Goal: Task Accomplishment & Management: Use online tool/utility

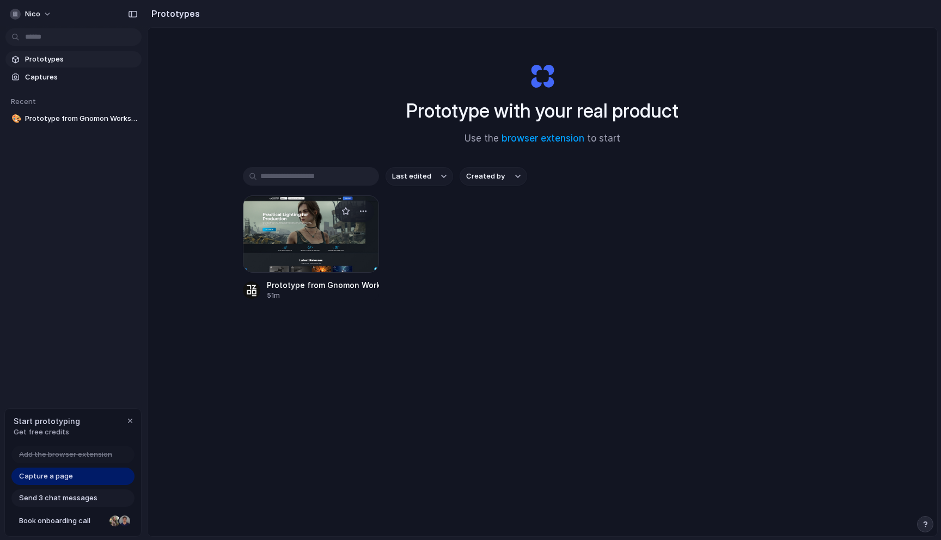
click at [314, 240] on div at bounding box center [311, 233] width 136 height 77
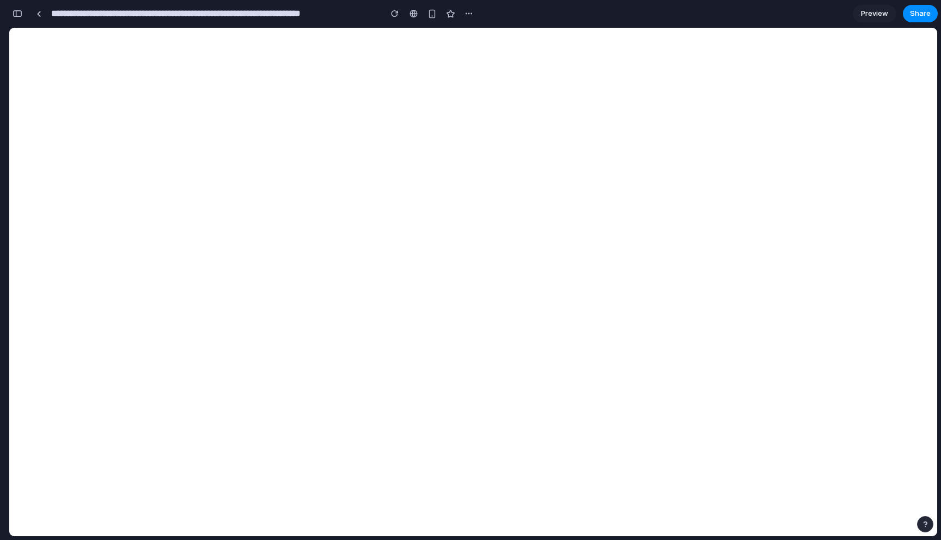
type input "**********"
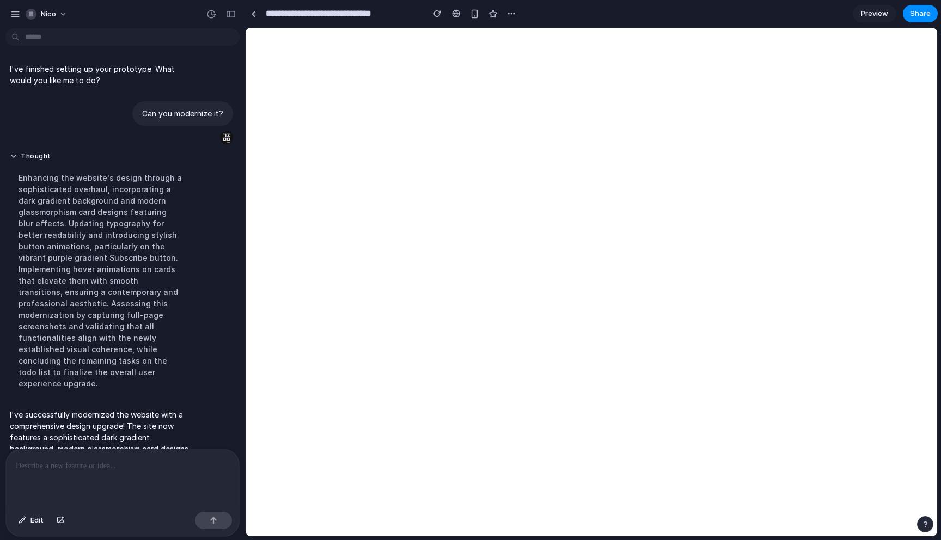
click at [140, 473] on div at bounding box center [122, 479] width 233 height 58
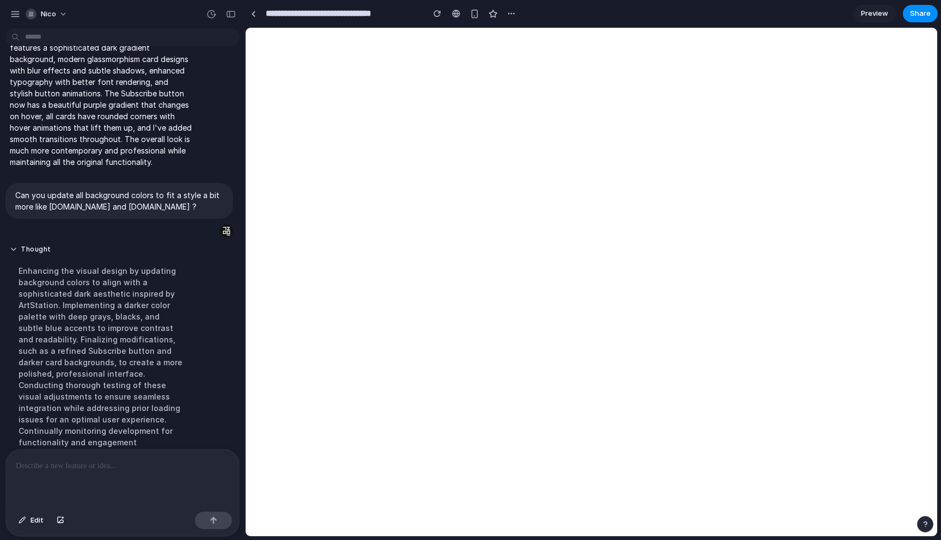
scroll to position [345, 0]
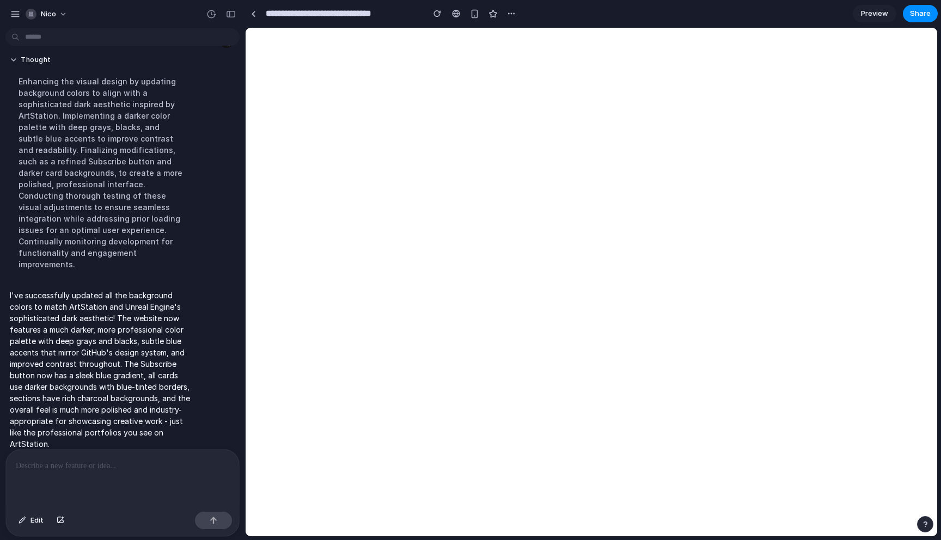
click at [150, 465] on p at bounding box center [122, 465] width 213 height 13
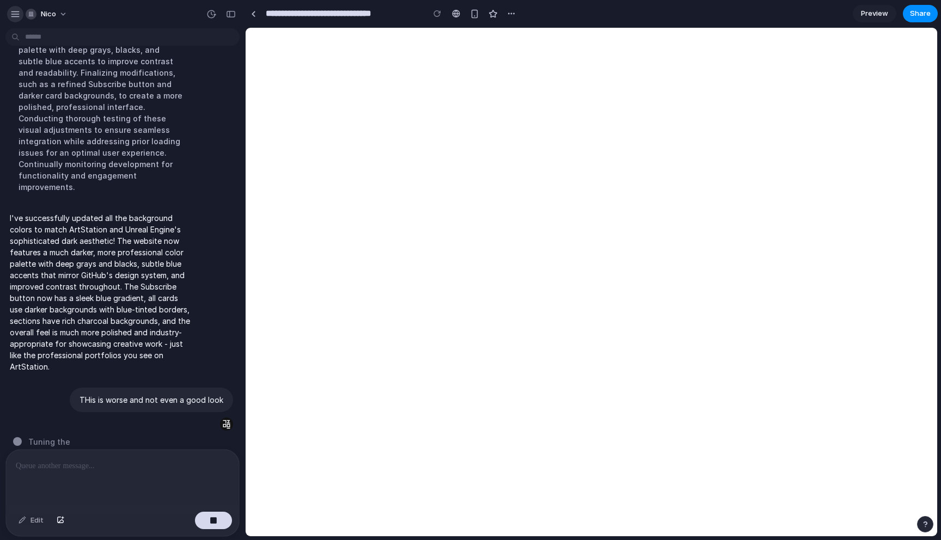
click at [19, 14] on div "button" at bounding box center [15, 14] width 10 height 10
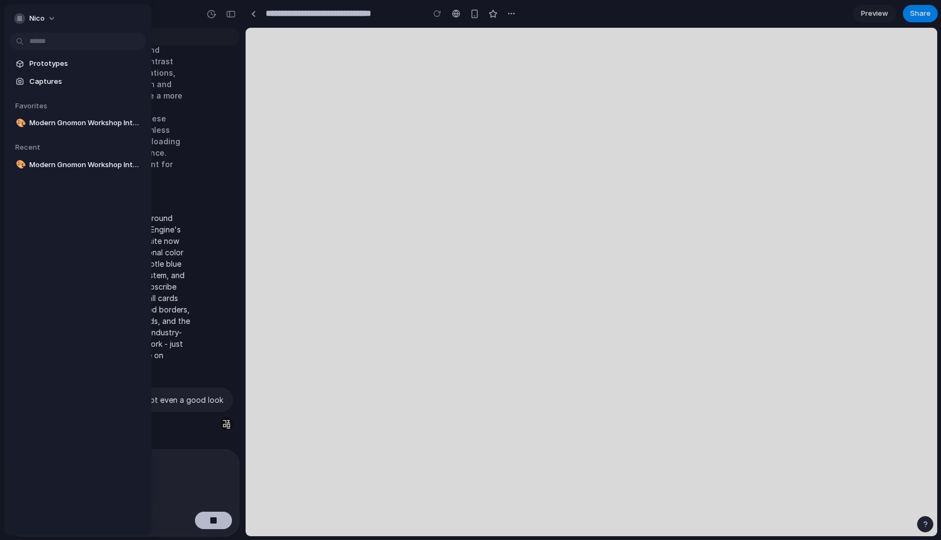
click at [19, 14] on div "button" at bounding box center [19, 18] width 11 height 11
click at [19, 14] on div "Settings Invite members Change theme Sign out" at bounding box center [470, 270] width 941 height 540
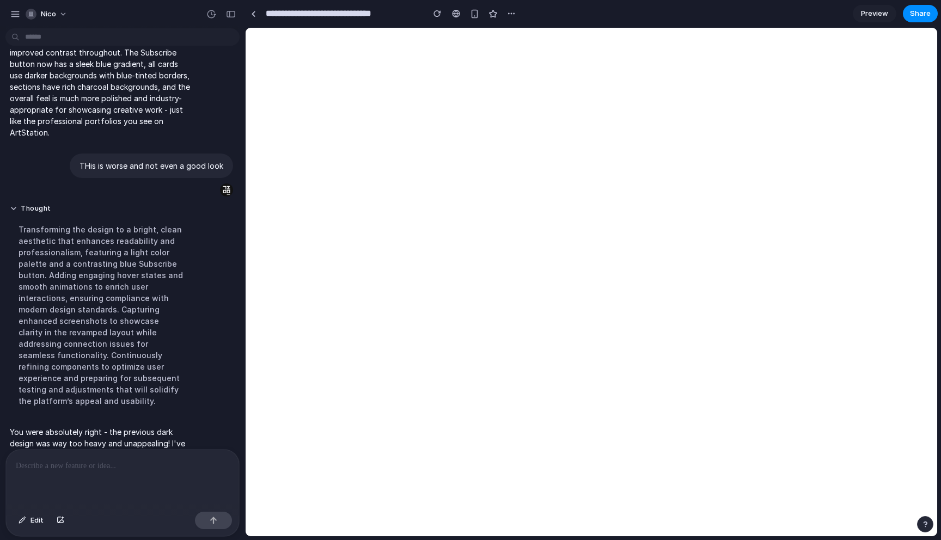
scroll to position [570, 0]
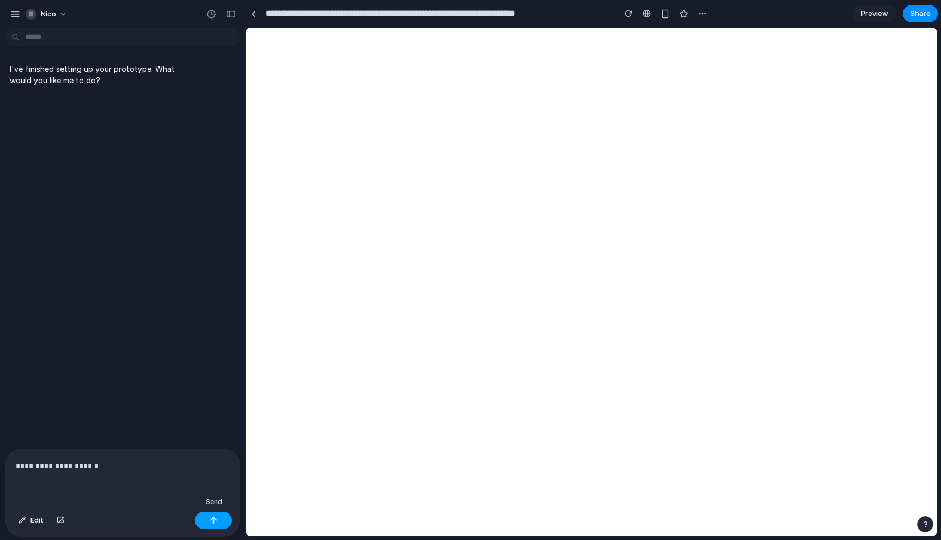
click at [210, 519] on div "button" at bounding box center [214, 521] width 8 height 8
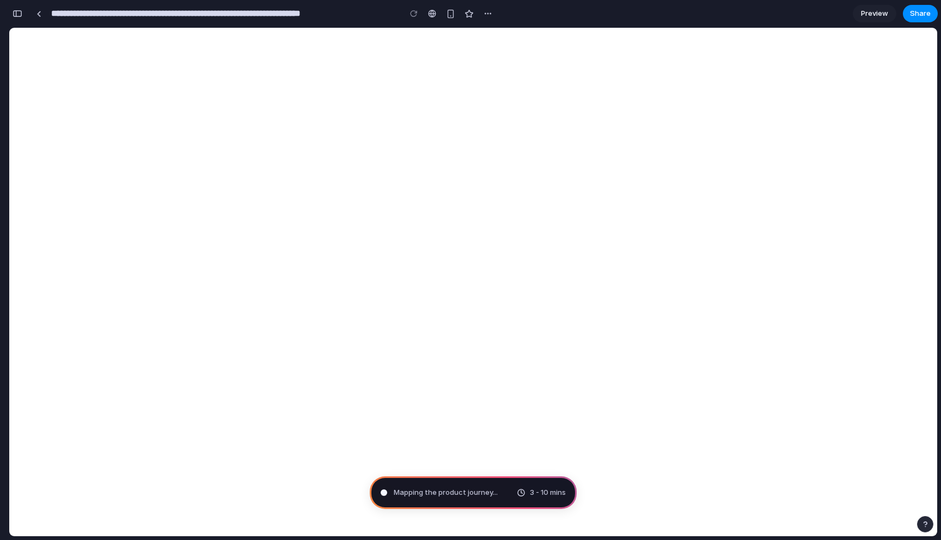
type input "**********"
click at [263, 14] on div "button" at bounding box center [259, 13] width 9 height 9
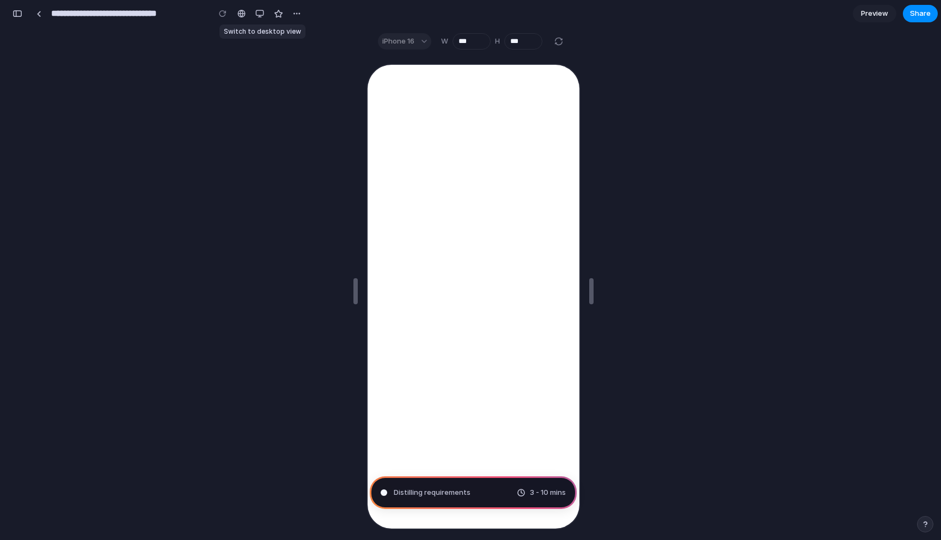
scroll to position [383, 0]
click at [260, 13] on div "button" at bounding box center [259, 13] width 9 height 9
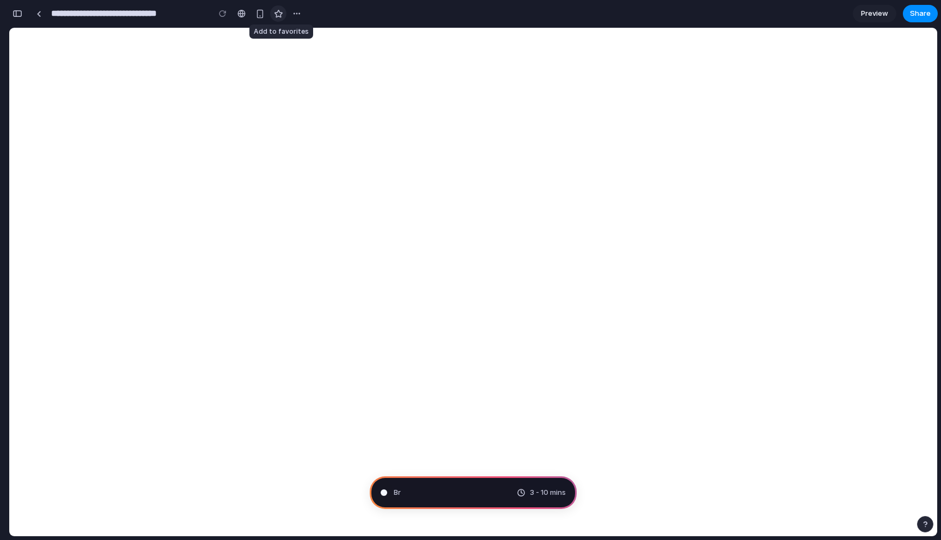
click at [278, 16] on div "button" at bounding box center [278, 13] width 9 height 9
click at [291, 16] on button "button" at bounding box center [297, 13] width 16 height 16
click at [326, 8] on div "Duplicate Delete" at bounding box center [470, 270] width 941 height 540
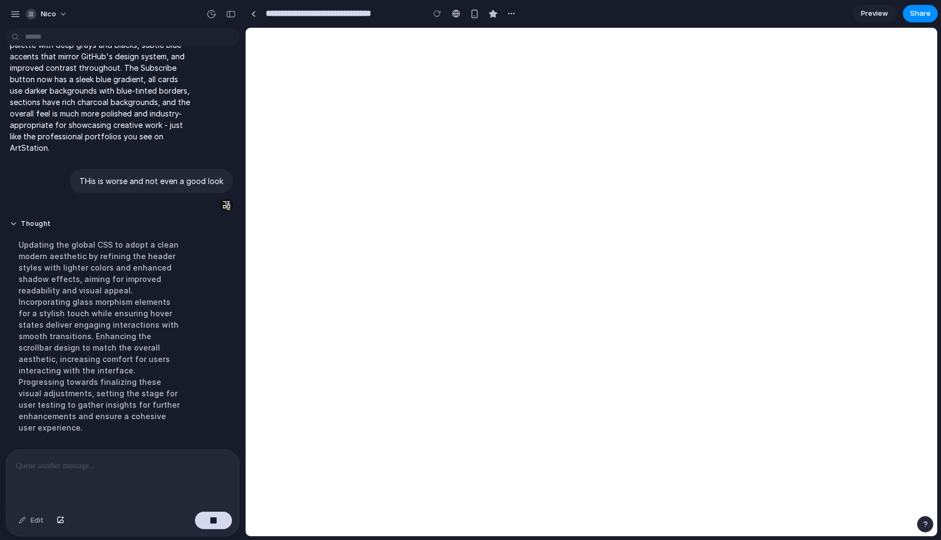
scroll to position [444, 0]
